Goal: Task Accomplishment & Management: Use online tool/utility

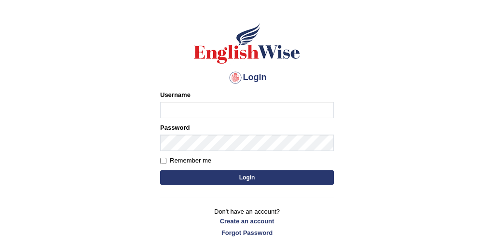
click at [192, 112] on input "Username" at bounding box center [247, 110] width 174 height 16
type input "Tandinchoden"
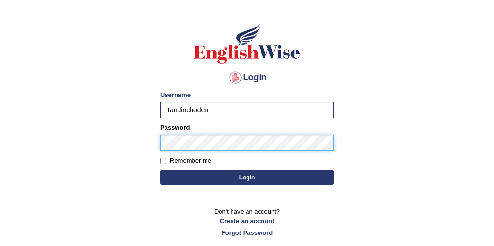
click at [160, 170] on button "Login" at bounding box center [247, 177] width 174 height 14
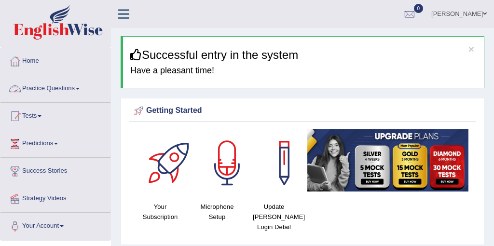
click at [48, 91] on link "Practice Questions" at bounding box center [55, 87] width 110 height 24
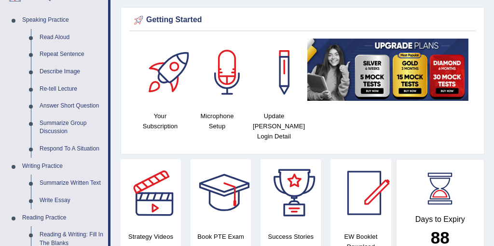
scroll to position [116, 0]
